Goal: Book appointment/travel/reservation

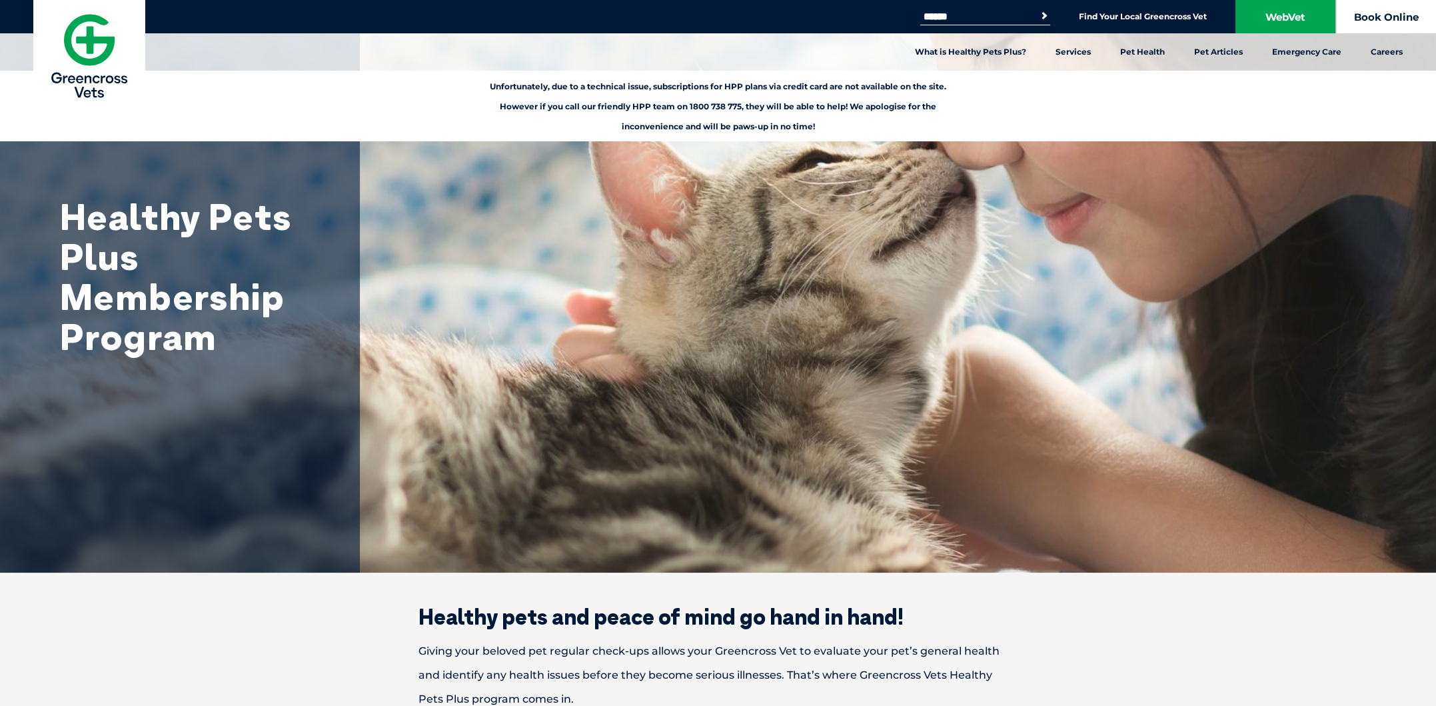
click at [739, 23] on link "Book Online" at bounding box center [1386, 16] width 100 height 33
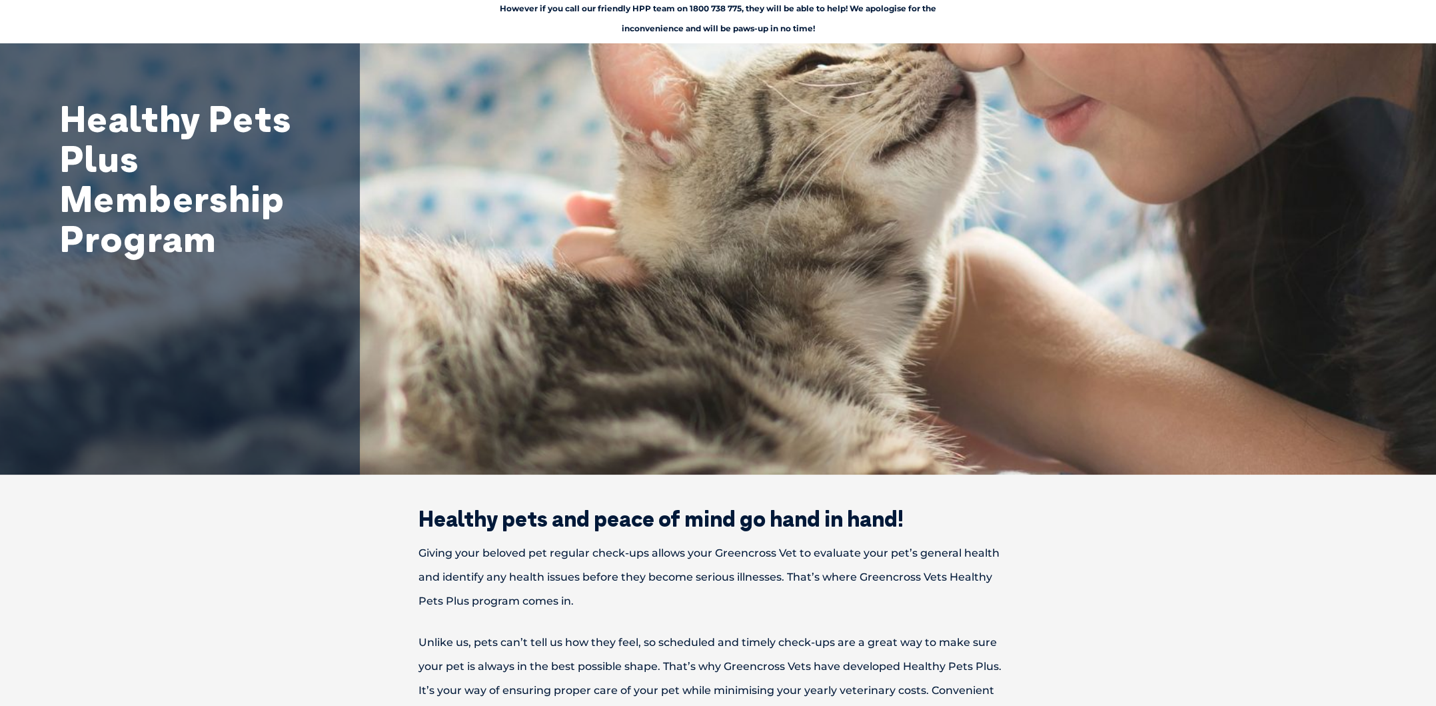
scroll to position [177, 0]
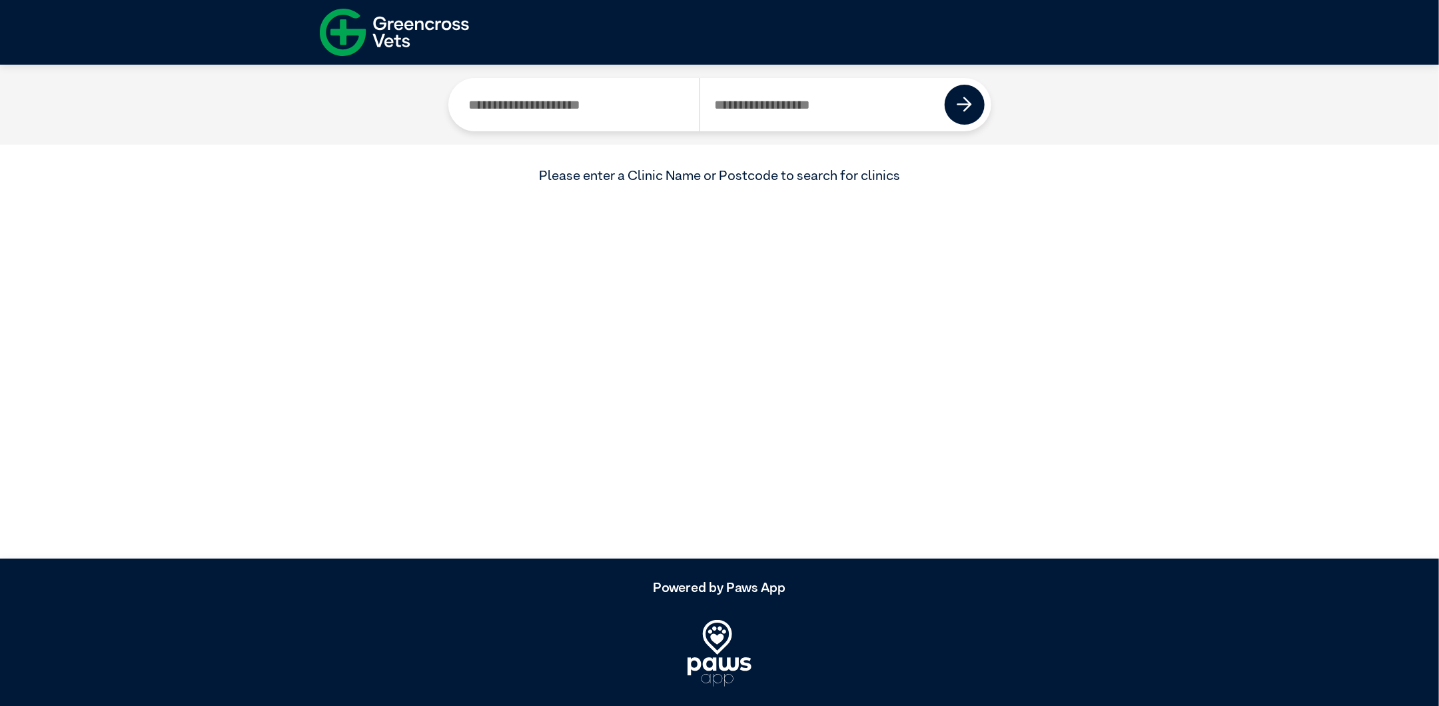
click at [374, 31] on img at bounding box center [394, 32] width 149 height 58
